Goal: Check status: Check status

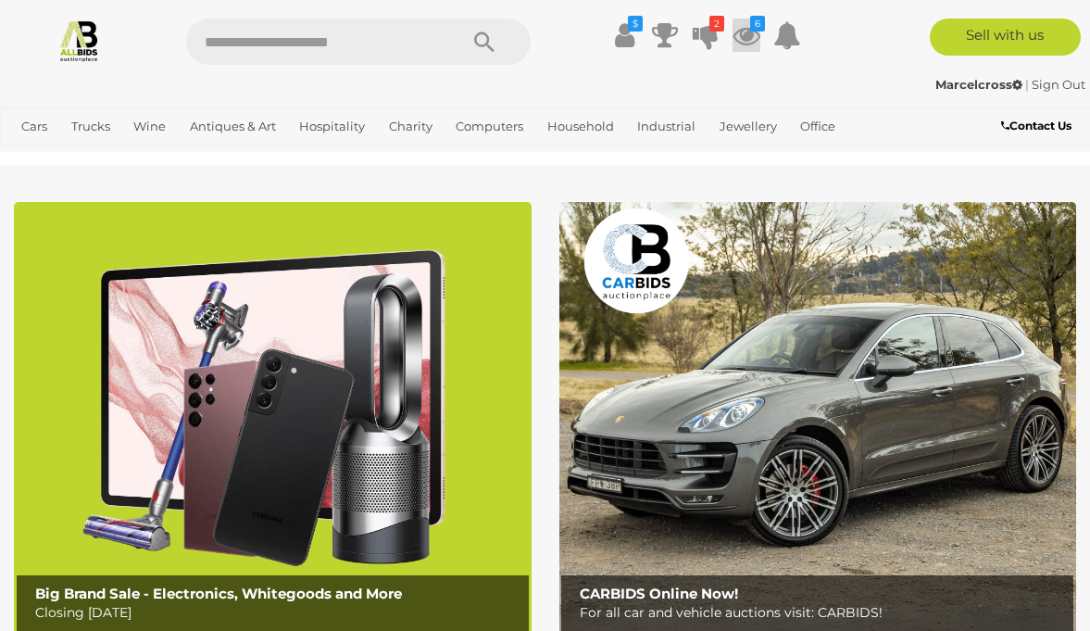
click at [740, 31] on icon at bounding box center [747, 35] width 28 height 33
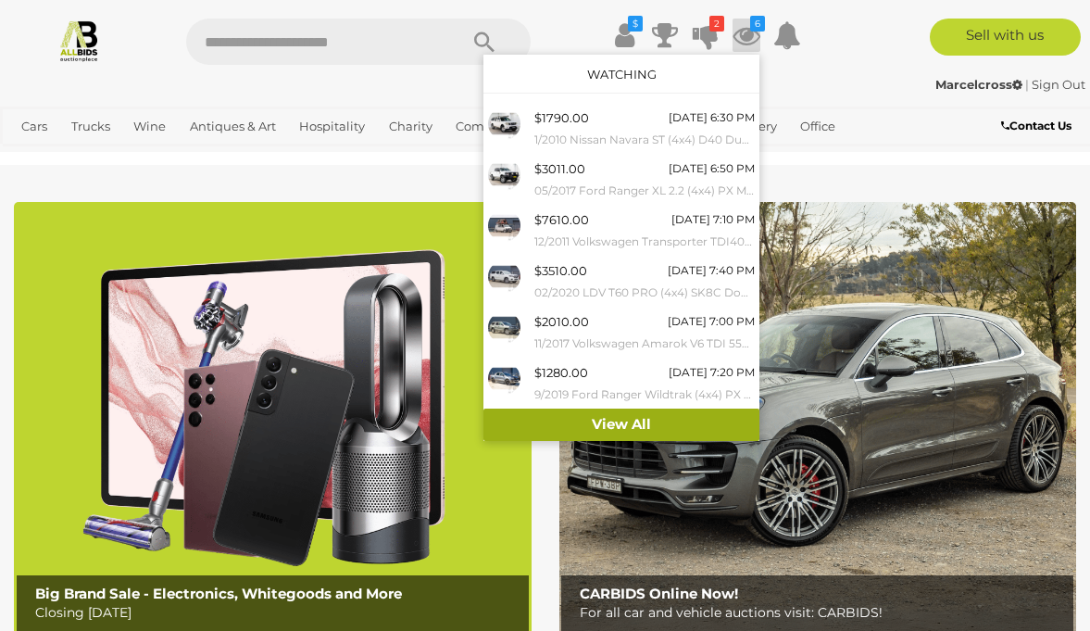
click at [617, 426] on link "View All" at bounding box center [622, 425] width 276 height 32
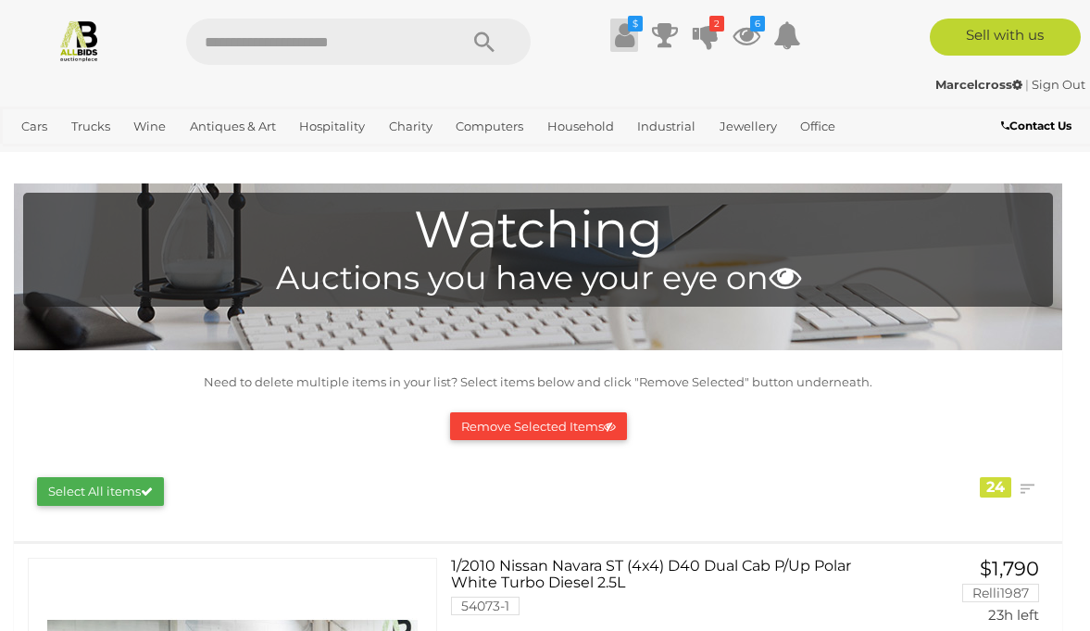
click at [625, 36] on icon at bounding box center [624, 35] width 19 height 33
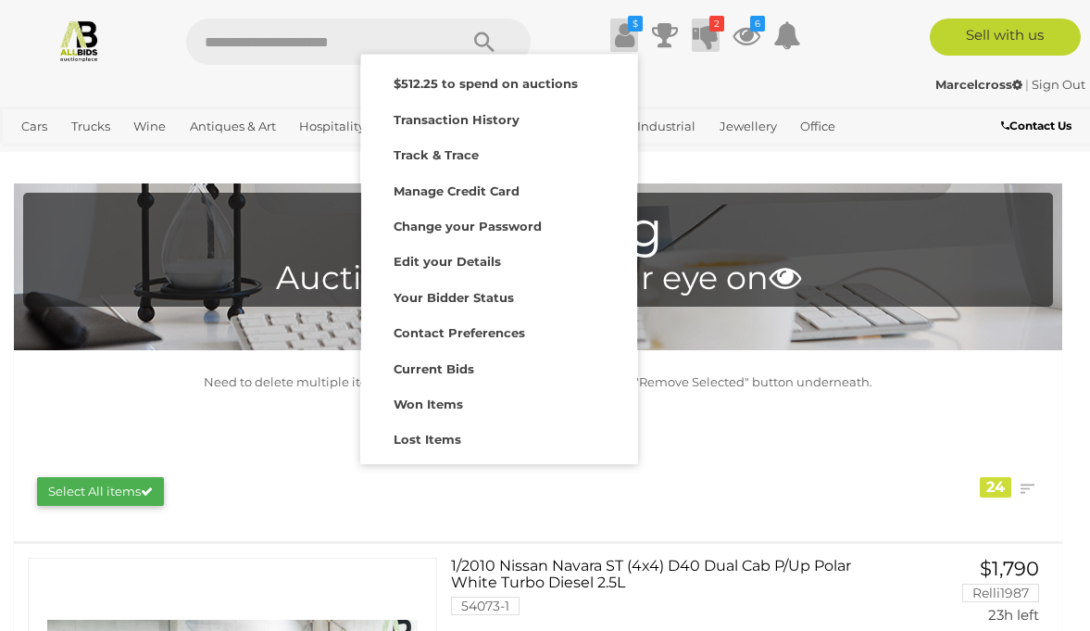
click at [703, 30] on icon at bounding box center [706, 35] width 26 height 33
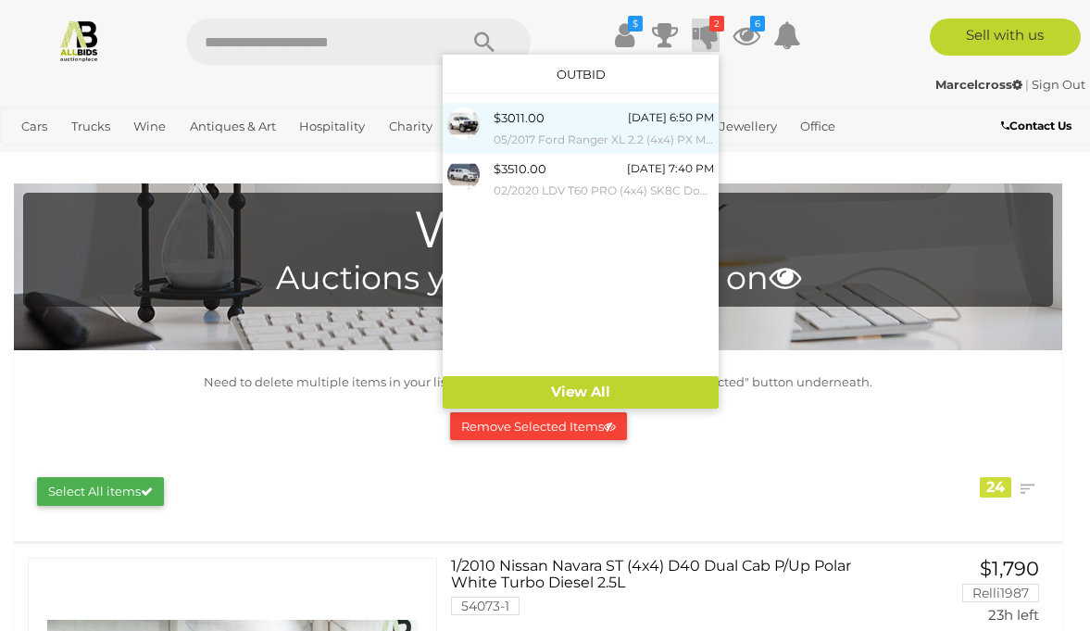
click at [546, 119] on div "$3011.00 [DATE] 6:50 PM 05/2017 Ford Ranger XL 2.2 (4x4) PX MKII MY17 Update Do…" at bounding box center [604, 128] width 220 height 42
